Goal: Transaction & Acquisition: Download file/media

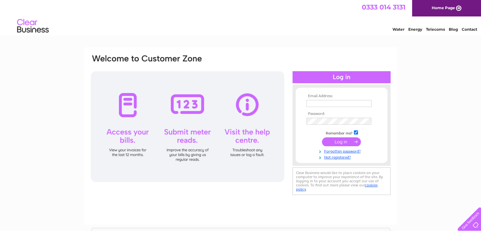
click at [322, 102] on input "text" at bounding box center [338, 103] width 65 height 7
type input "reservations@cairnhotelbathgate.net"
click at [339, 141] on input "submit" at bounding box center [341, 142] width 39 height 9
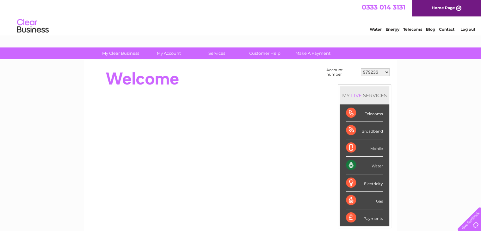
click at [385, 73] on select "979236 989531 989532 989533 1126608 1142314 30280968 30306267 30308410" at bounding box center [375, 72] width 29 height 8
select select "1126608"
click at [361, 68] on select "979236 989531 989532 989533 1126608 1142314 30280968 30306267 30308410" at bounding box center [375, 72] width 29 height 8
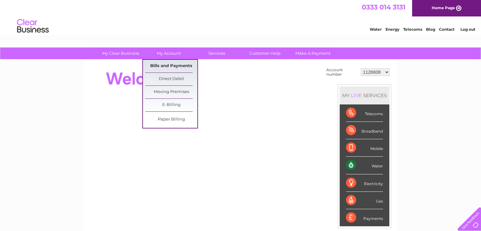
click at [173, 62] on link "Bills and Payments" at bounding box center [171, 66] width 52 height 13
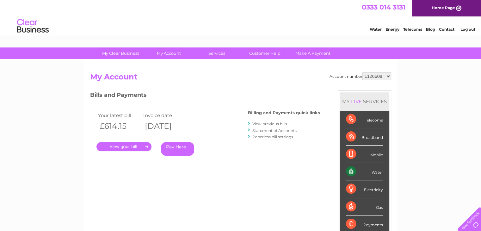
click at [270, 123] on link "View previous bills" at bounding box center [269, 123] width 35 height 5
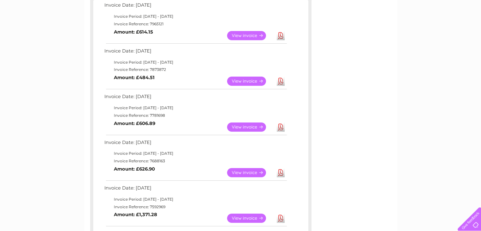
scroll to position [126, 0]
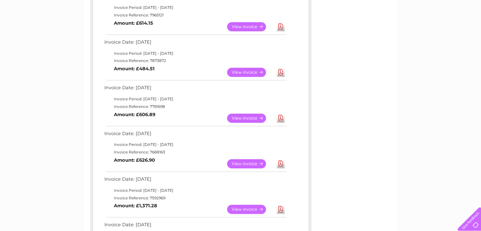
click at [279, 208] on link "Download" at bounding box center [281, 209] width 8 height 9
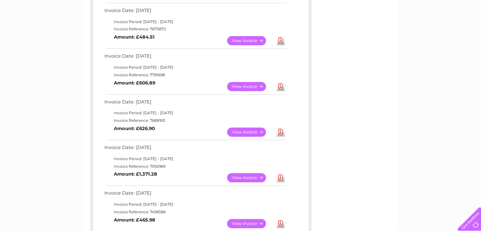
scroll to position [0, 0]
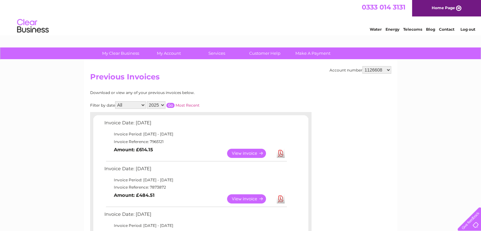
click at [144, 105] on select "All January February March April May June July August September October Novembe…" at bounding box center [130, 105] width 31 height 8
select select "9"
click at [116, 101] on select "All January February March April May June July August September October Novembe…" at bounding box center [130, 105] width 31 height 8
click at [161, 106] on select "2025 2024 2023 2022" at bounding box center [156, 105] width 19 height 8
select select "2024"
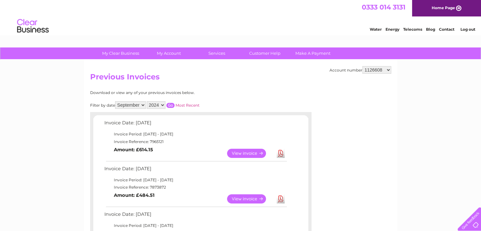
click at [147, 101] on select "2025 2024 2023 2022" at bounding box center [156, 105] width 19 height 8
click at [170, 104] on input "button" at bounding box center [170, 105] width 8 height 5
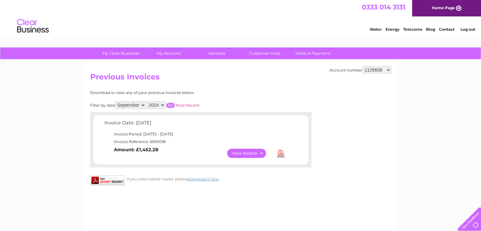
click at [283, 153] on link "Download" at bounding box center [281, 153] width 8 height 9
click at [145, 107] on select "All January February March April May June July August September October Novembe…" at bounding box center [130, 105] width 31 height 8
click at [116, 101] on select "All January February March April May June July August September October Novembe…" at bounding box center [130, 105] width 31 height 8
click at [170, 106] on input "button" at bounding box center [170, 105] width 8 height 5
click at [143, 106] on select "All January February March April May June July August September October Novembe…" at bounding box center [130, 105] width 31 height 8
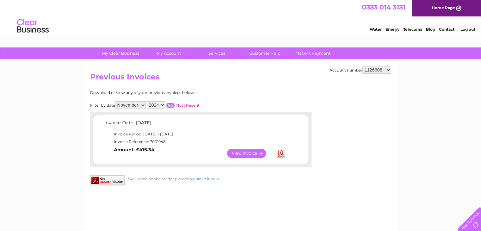
click at [116, 101] on select "All January February March April May June July August September October Novembe…" at bounding box center [130, 105] width 31 height 8
click at [169, 104] on input "button" at bounding box center [170, 105] width 8 height 5
click at [144, 104] on select "All January February March April May June July August September October Novembe…" at bounding box center [130, 105] width 31 height 8
click at [116, 101] on select "All January February March April May June July August September October Novembe…" at bounding box center [130, 105] width 31 height 8
click at [171, 106] on input "button" at bounding box center [170, 105] width 8 height 5
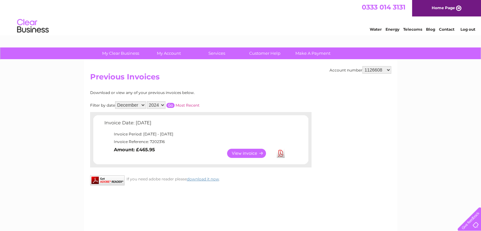
click at [142, 105] on select "All January February March April May June July August September October Novembe…" at bounding box center [130, 105] width 31 height 8
select select "1"
click at [116, 101] on select "All January February March April May June July August September October Novembe…" at bounding box center [130, 105] width 31 height 8
click at [162, 104] on select "2025 2024 2023 2022" at bounding box center [156, 105] width 19 height 8
select select "2025"
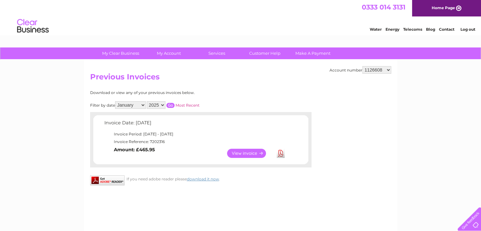
click at [147, 101] on select "2025 2024 2023 2022" at bounding box center [156, 105] width 19 height 8
click at [171, 105] on input "button" at bounding box center [170, 105] width 8 height 5
click at [141, 106] on select "All January February March April May June July August September October Novembe…" at bounding box center [130, 105] width 31 height 8
click at [116, 101] on select "All January February March April May June July August September October Novembe…" at bounding box center [130, 105] width 31 height 8
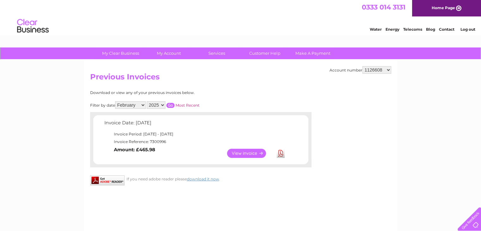
click at [169, 106] on input "button" at bounding box center [170, 105] width 8 height 5
click at [141, 103] on select "All January February March April May June July August September October Novembe…" at bounding box center [130, 105] width 31 height 8
click at [116, 101] on select "All January February March April May June July August September October Novembe…" at bounding box center [130, 105] width 31 height 8
click at [169, 104] on input "button" at bounding box center [170, 105] width 8 height 5
click at [144, 104] on select "All January February March April May June July August September October Novembe…" at bounding box center [130, 105] width 31 height 8
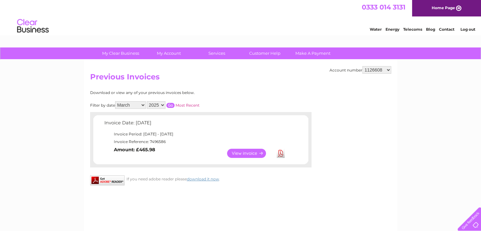
select select "4"
click at [116, 101] on select "All January February March April May June July August September October Novembe…" at bounding box center [130, 105] width 31 height 8
click at [169, 104] on input "button" at bounding box center [170, 105] width 8 height 5
click at [143, 102] on select "All January February March April May June July August September October Novembe…" at bounding box center [130, 105] width 31 height 8
click at [211, 122] on td "Invoice Date: 02 April 2025" at bounding box center [195, 125] width 185 height 12
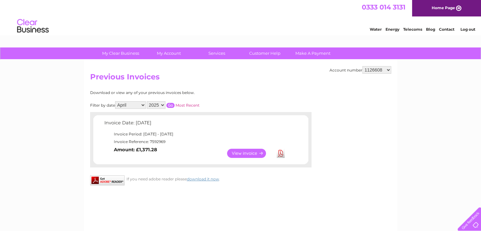
click at [162, 103] on select "2025 2024 2023 2022" at bounding box center [156, 105] width 19 height 8
select select "2024"
click at [147, 101] on select "2025 2024 2023 2022" at bounding box center [156, 105] width 19 height 8
click at [145, 105] on select "All January February March April May June July August September October Novembe…" at bounding box center [130, 105] width 31 height 8
select select "10"
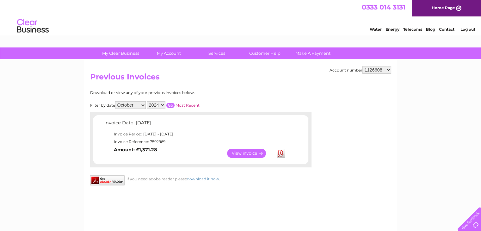
click at [116, 101] on select "All January February March April May June July August September October Novembe…" at bounding box center [130, 105] width 31 height 8
click at [171, 104] on input "button" at bounding box center [170, 105] width 8 height 5
click at [389, 67] on select "979236 989531 989532 989533 1126608 1142314 30280968 30306267 30308410" at bounding box center [376, 70] width 29 height 8
select select "989531"
click at [362, 66] on select "979236 989531 989532 989533 1126608 1142314 30280968 30306267 30308410" at bounding box center [376, 70] width 29 height 8
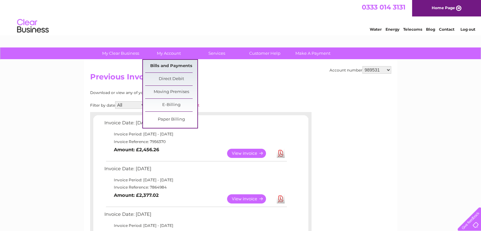
click at [163, 68] on link "Bills and Payments" at bounding box center [171, 66] width 52 height 13
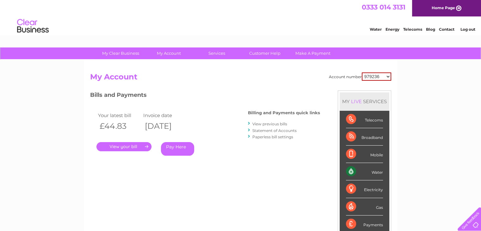
click at [390, 77] on select "979236 989531 989532 989533 1126608 1142314 30280968 30306267 30308410" at bounding box center [376, 76] width 29 height 8
select select "989531"
click at [362, 72] on select "979236 989531 989532 989533 1126608 1142314 30280968 30306267 30308410" at bounding box center [376, 76] width 29 height 8
click at [388, 73] on select "979236 989531 989532 989533 1126608 1142314 30280968 30306267 30308410" at bounding box center [376, 76] width 29 height 8
select select "989532"
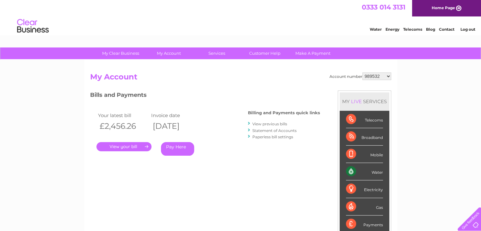
click at [362, 72] on select "979236 989531 989532 989533 1126608 1142314 30280968 30306267 30308410" at bounding box center [376, 76] width 29 height 8
click at [387, 78] on select "979236 989531 989532 989533 1126608 1142314 30280968 30306267 30308410" at bounding box center [376, 76] width 29 height 8
select select "989533"
click at [362, 72] on select "979236 989531 989532 989533 1126608 1142314 30280968 30306267 30308410" at bounding box center [376, 76] width 29 height 8
click at [131, 148] on link "." at bounding box center [123, 146] width 55 height 9
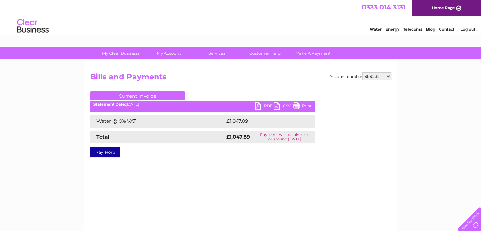
click at [264, 106] on link "PDF" at bounding box center [264, 106] width 19 height 9
click at [463, 29] on link "Log out" at bounding box center [467, 29] width 15 height 5
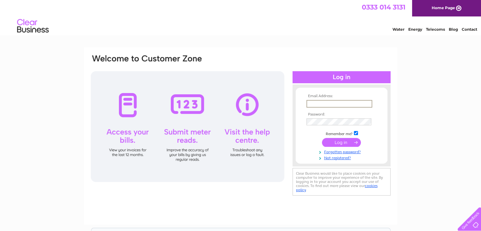
click at [321, 102] on input "text" at bounding box center [339, 104] width 66 height 8
click at [316, 119] on tbody "Email Address: res Password: Remember me? Forgotten password?" at bounding box center [341, 127] width 73 height 66
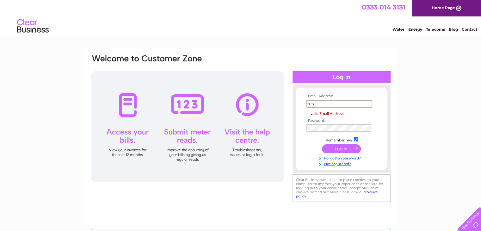
click at [319, 104] on input "res" at bounding box center [339, 104] width 66 height 8
type input "r"
